Goal: Information Seeking & Learning: Learn about a topic

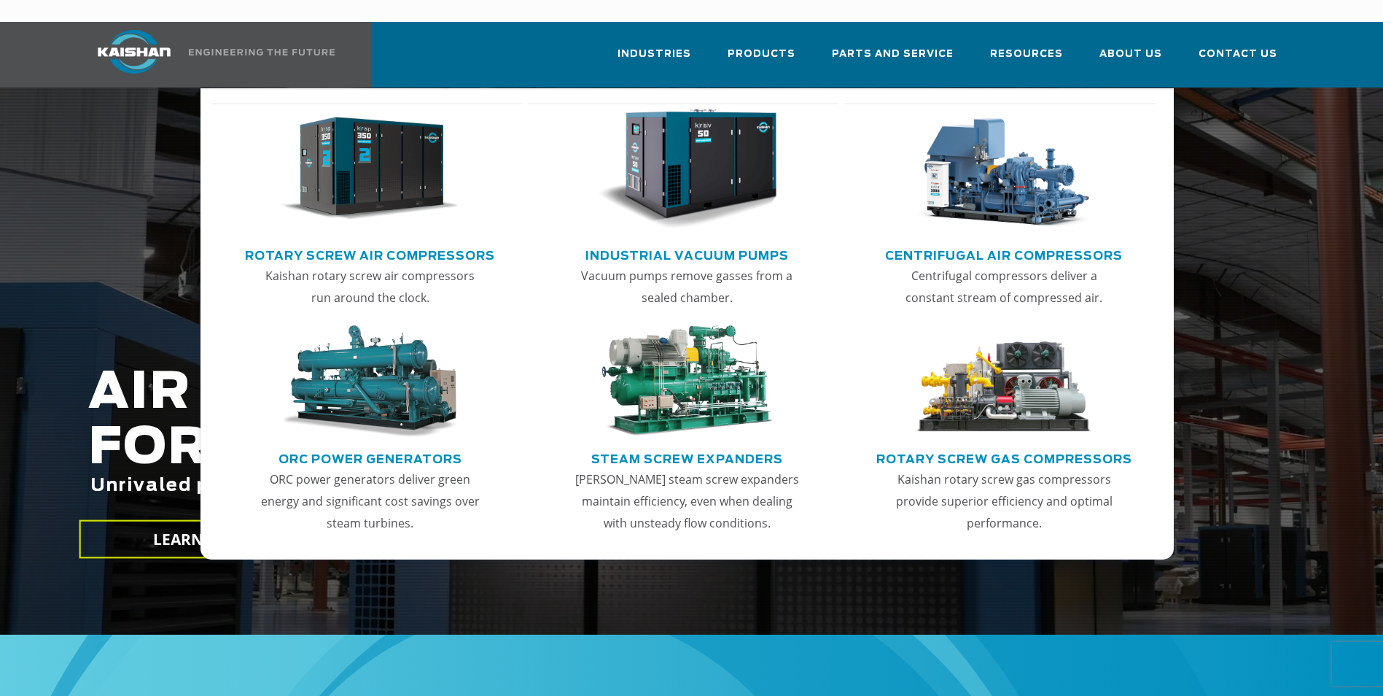
click at [380, 243] on link "Rotary Screw Air Compressors" at bounding box center [370, 254] width 250 height 22
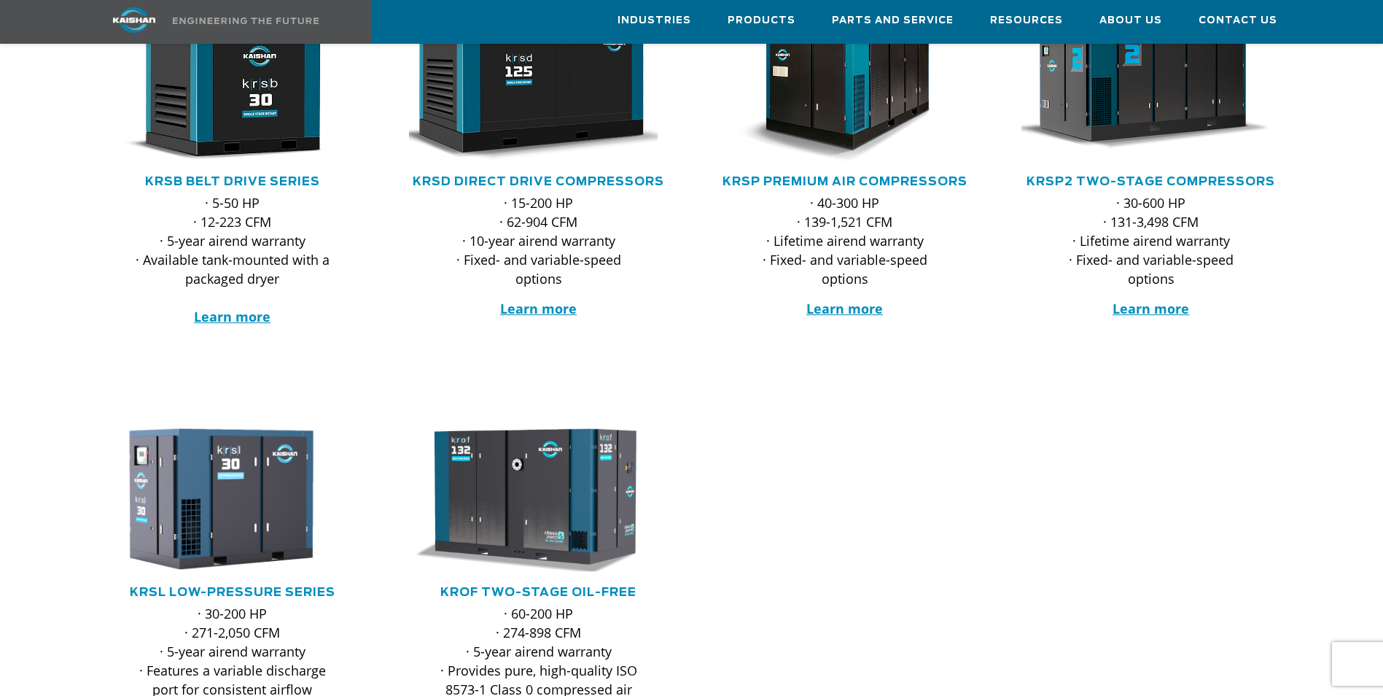
scroll to position [219, 0]
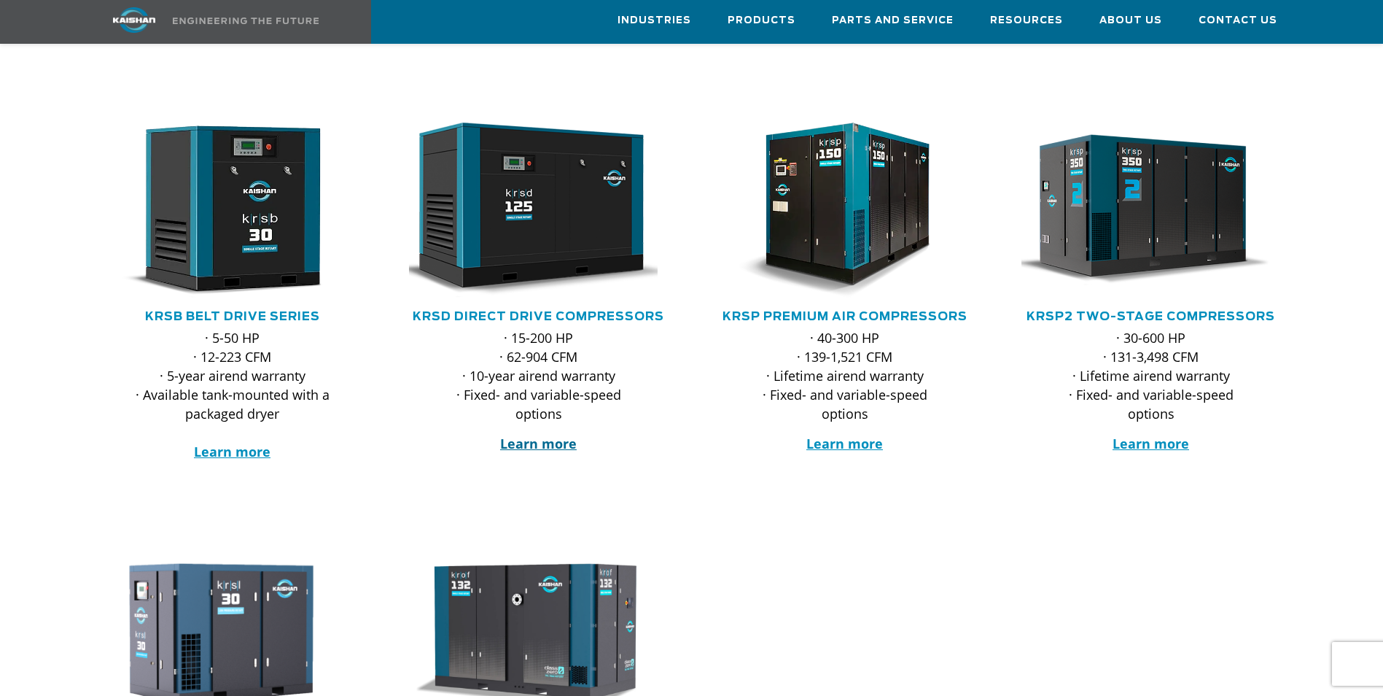
click at [534, 435] on strong "Learn more" at bounding box center [538, 443] width 77 height 17
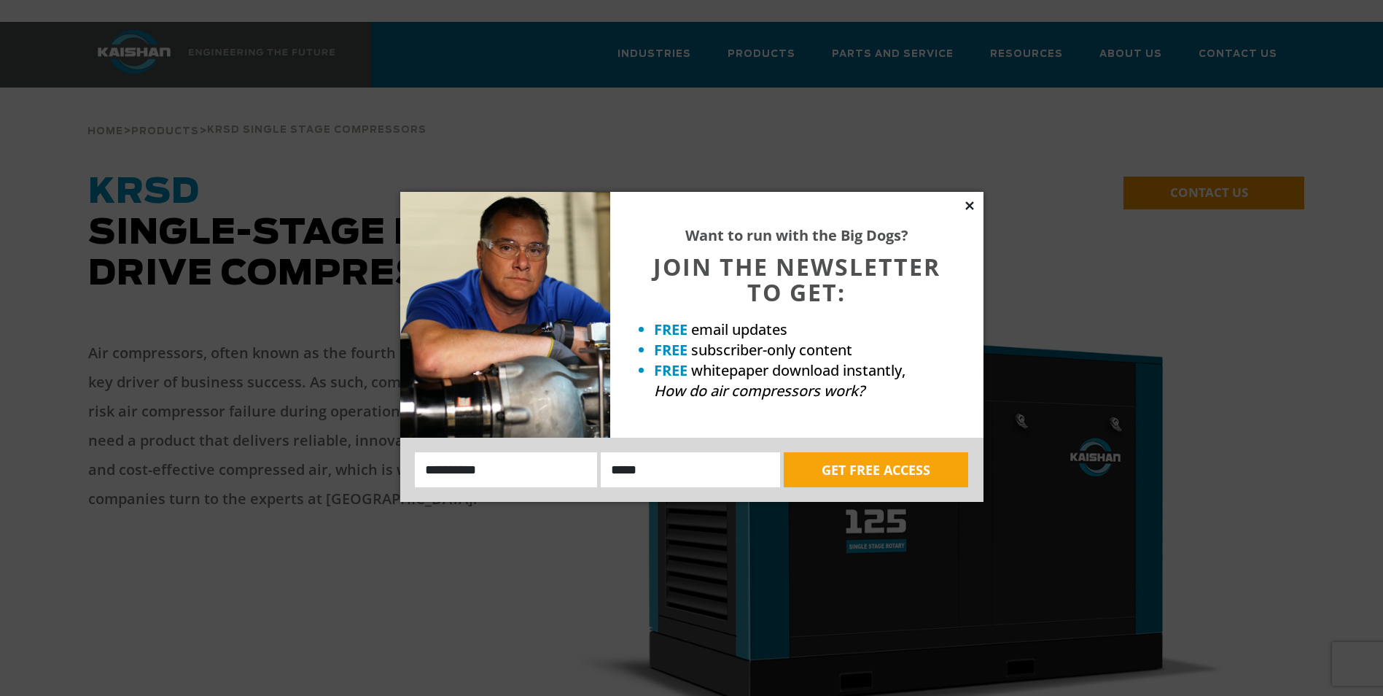
click at [966, 202] on icon at bounding box center [969, 205] width 8 height 8
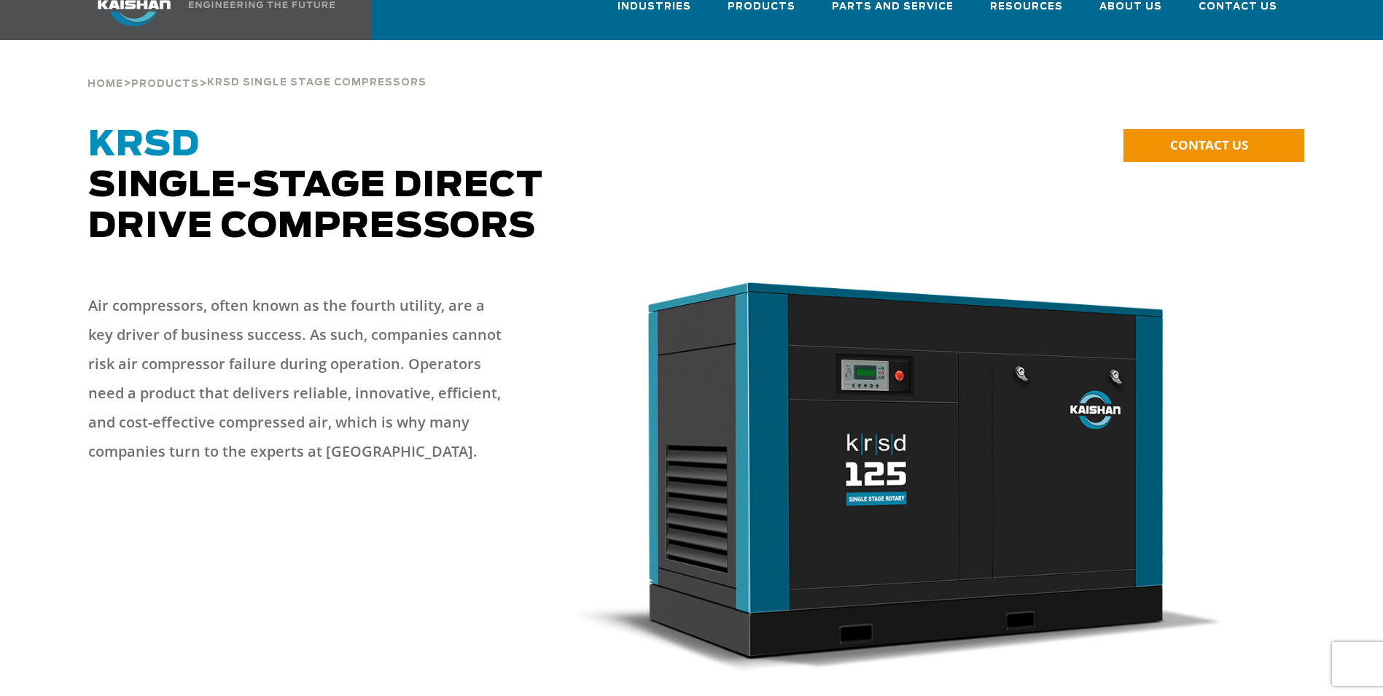
scroll to position [73, 0]
